Goal: Navigation & Orientation: Find specific page/section

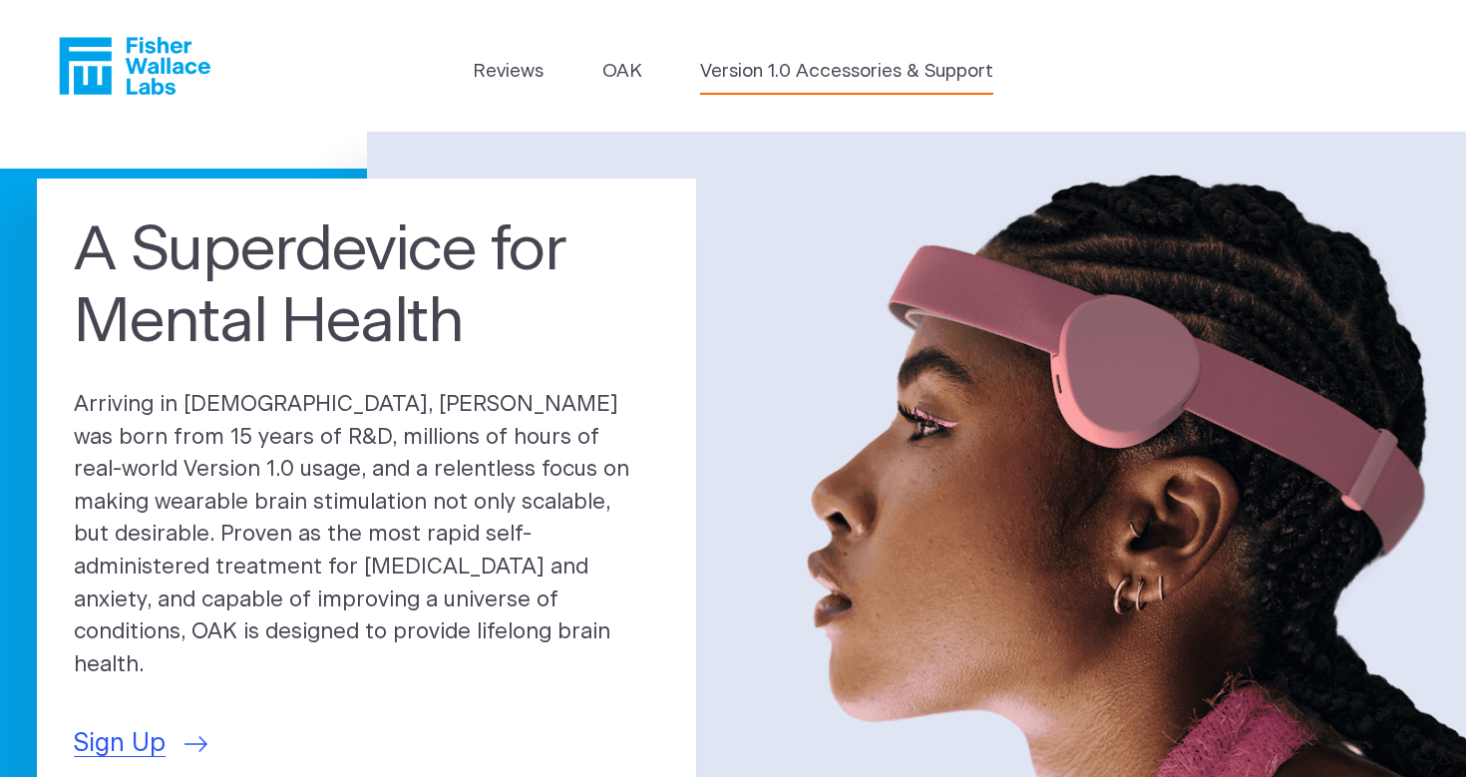
click at [729, 78] on link "Version 1.0 Accessories & Support" at bounding box center [846, 72] width 293 height 28
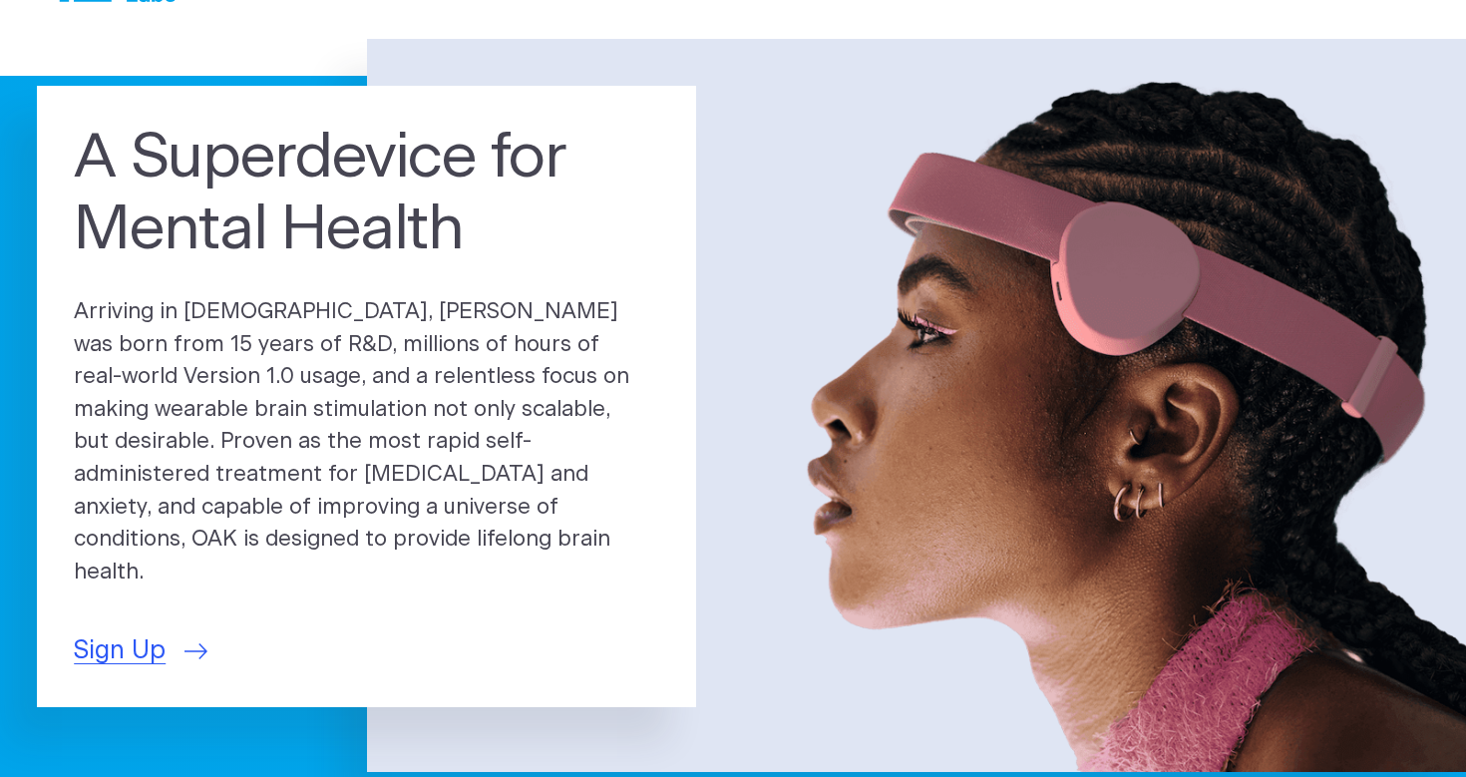
scroll to position [130, 0]
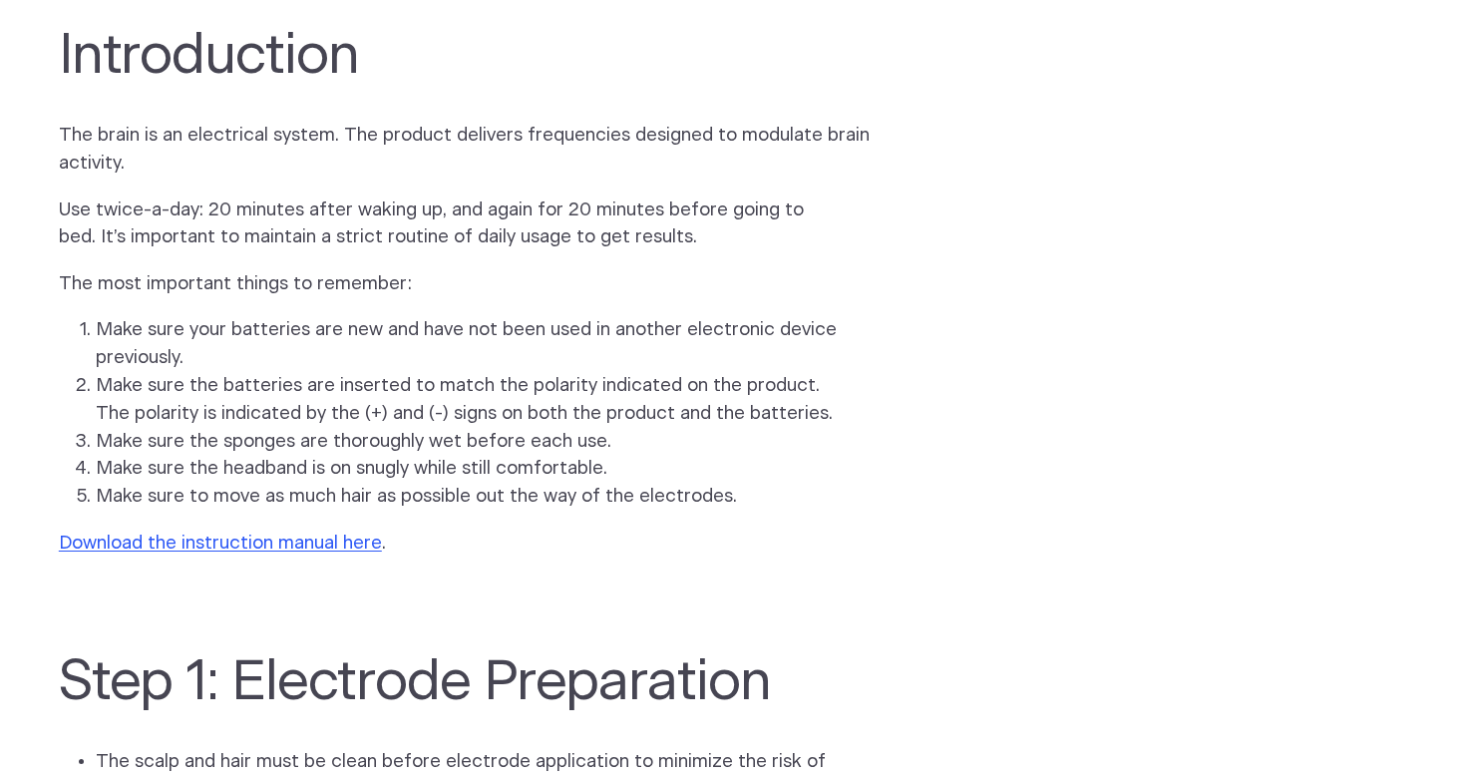
scroll to position [1413, 0]
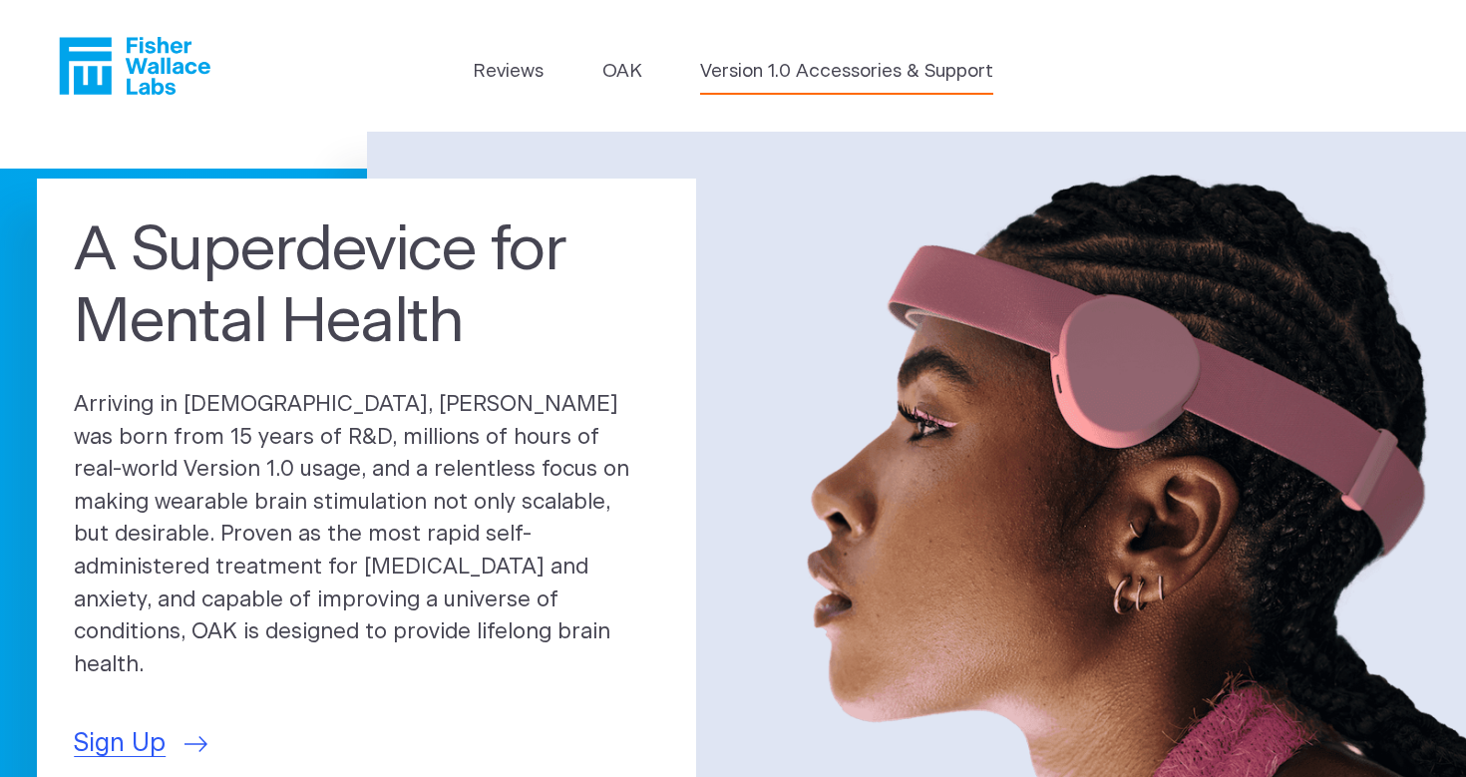
click at [788, 63] on link "Version 1.0 Accessories & Support" at bounding box center [846, 72] width 293 height 28
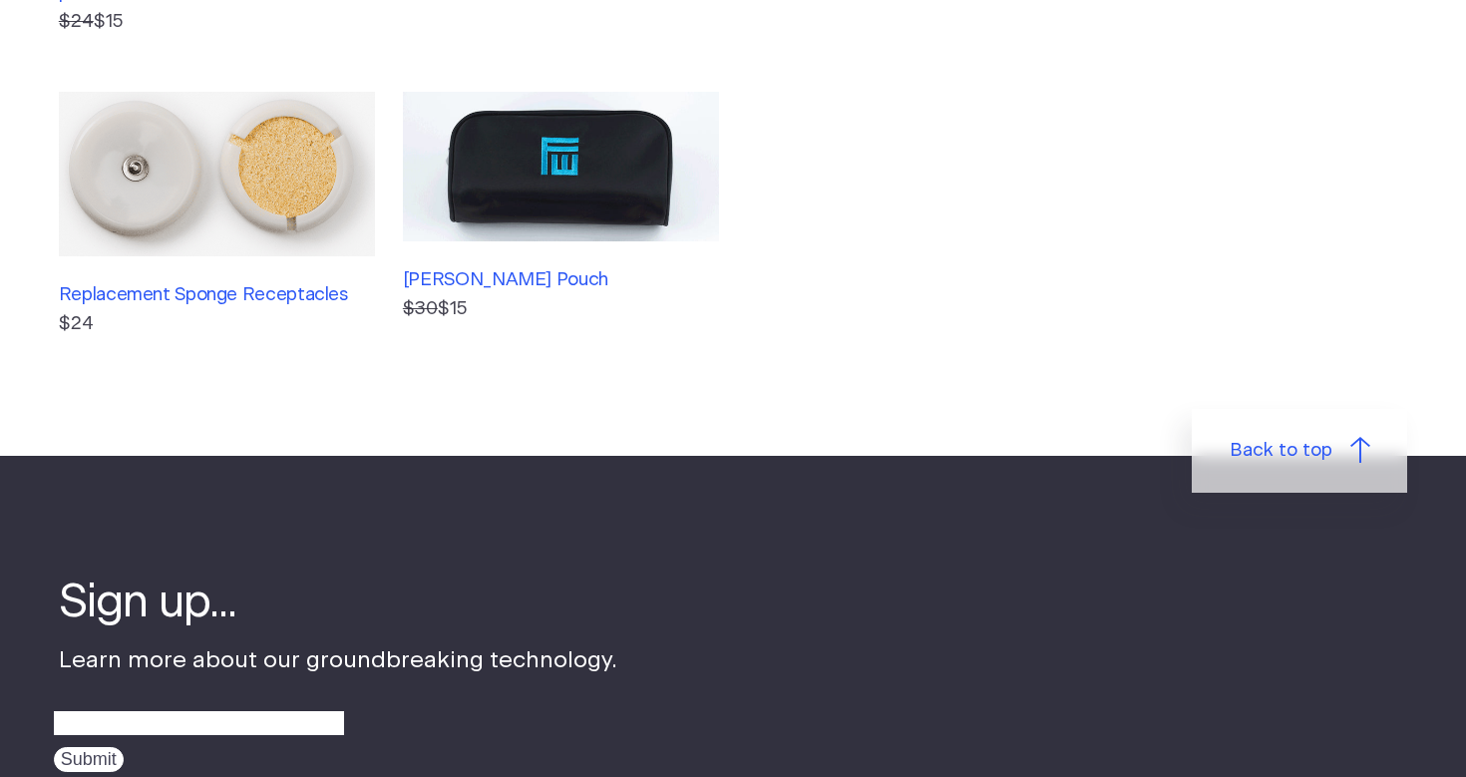
scroll to position [957, 0]
